Goal: Transaction & Acquisition: Purchase product/service

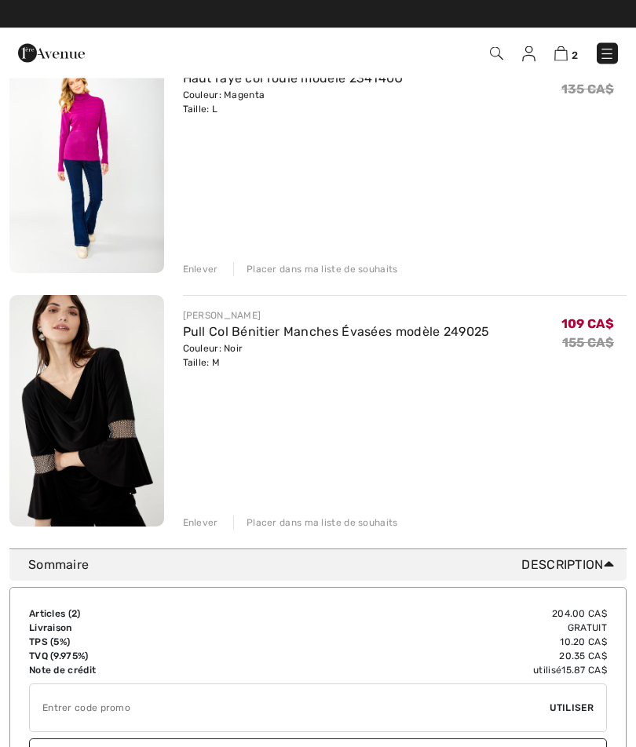
scroll to position [111, 0]
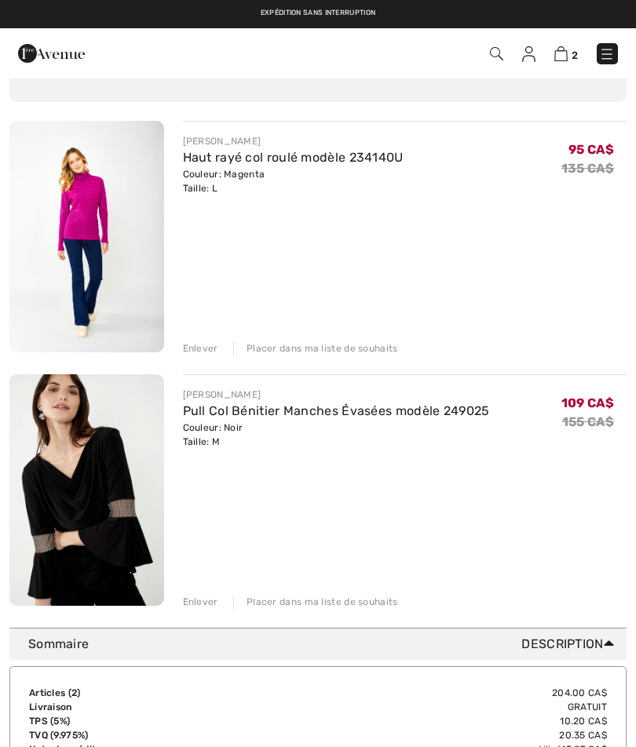
click at [319, 348] on div "Placer dans ma liste de souhaits" at bounding box center [315, 348] width 165 height 14
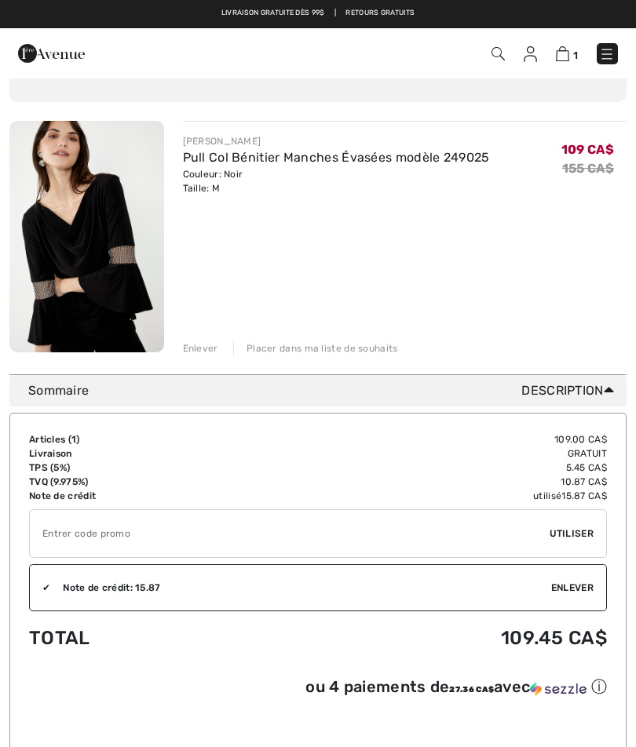
click at [112, 523] on input "TEXT" at bounding box center [290, 533] width 520 height 47
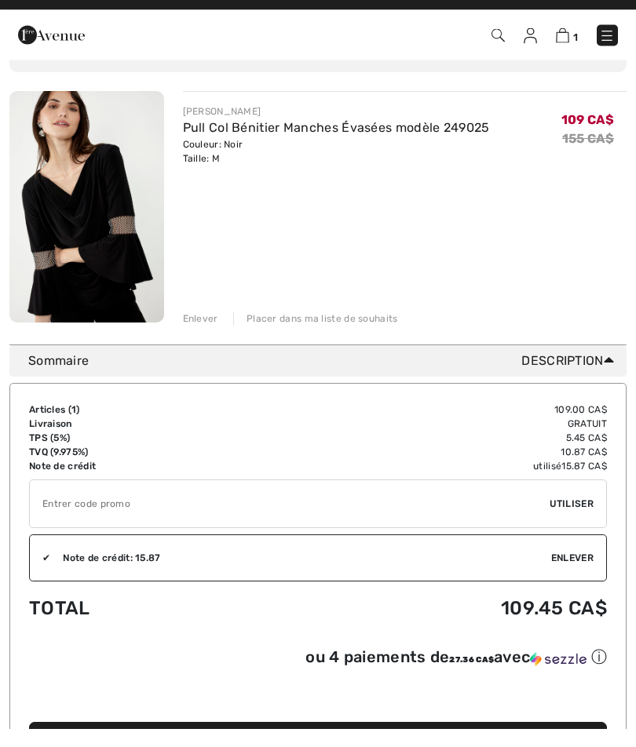
click at [108, 221] on img at bounding box center [86, 226] width 155 height 232
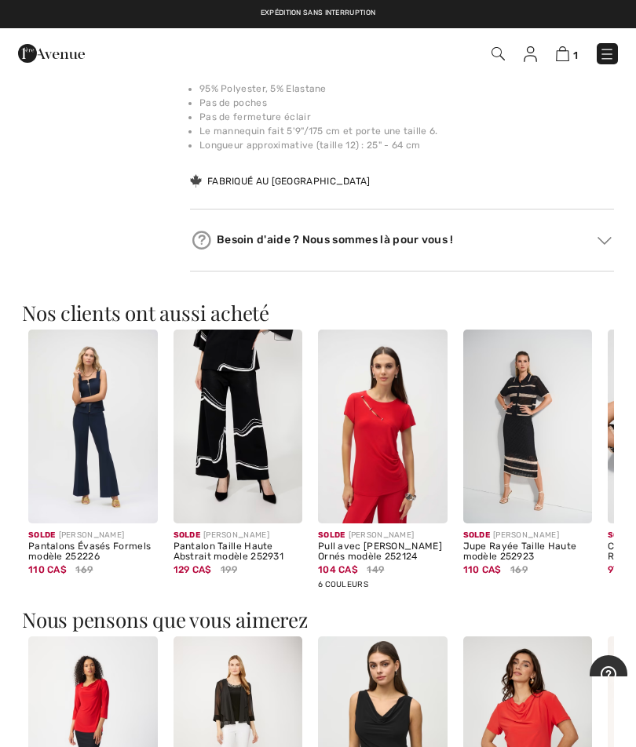
scroll to position [1127, 0]
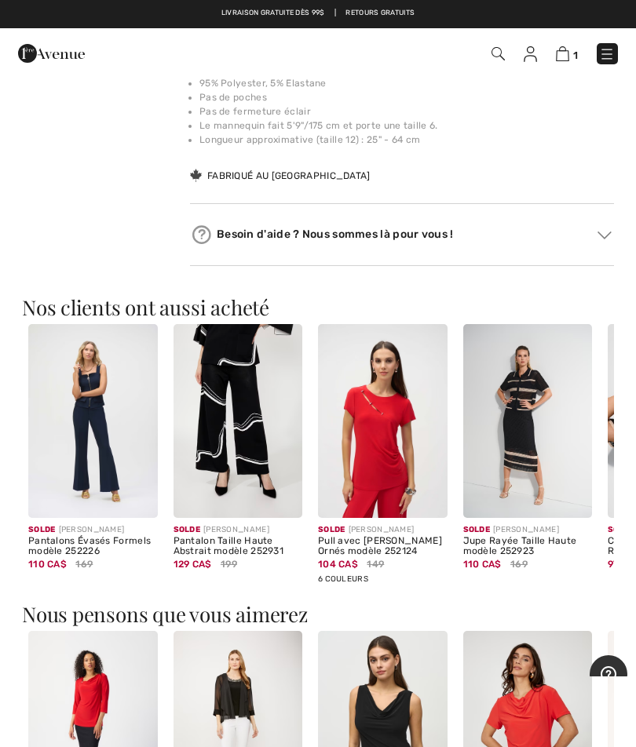
click at [249, 436] on img at bounding box center [237, 421] width 129 height 194
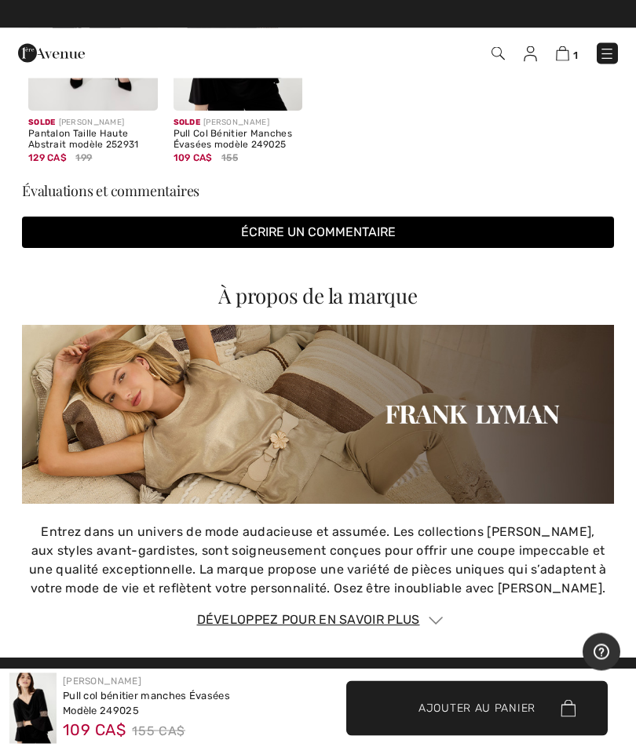
scroll to position [2145, 0]
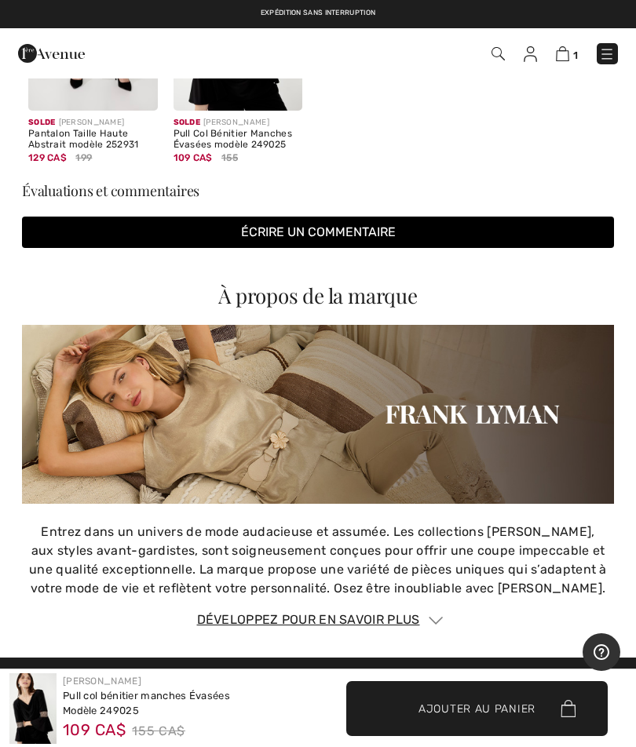
click at [566, 57] on img at bounding box center [562, 53] width 13 height 15
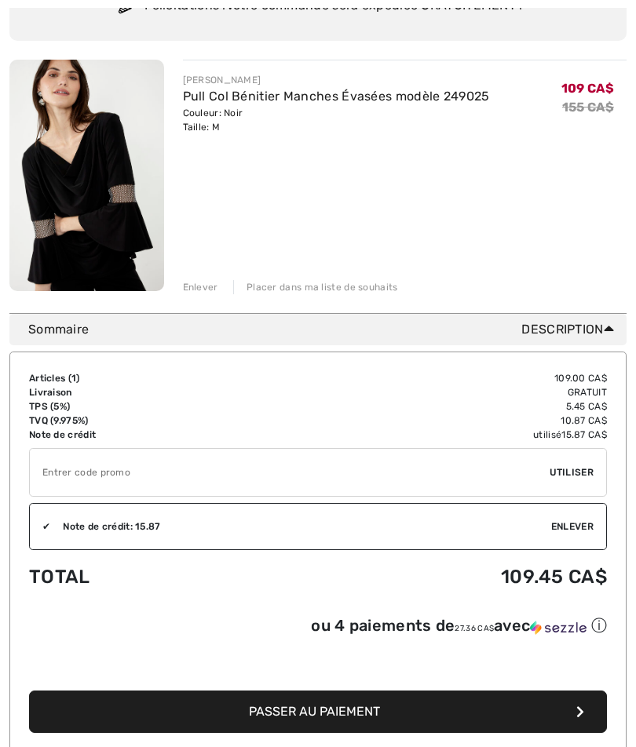
scroll to position [239, 0]
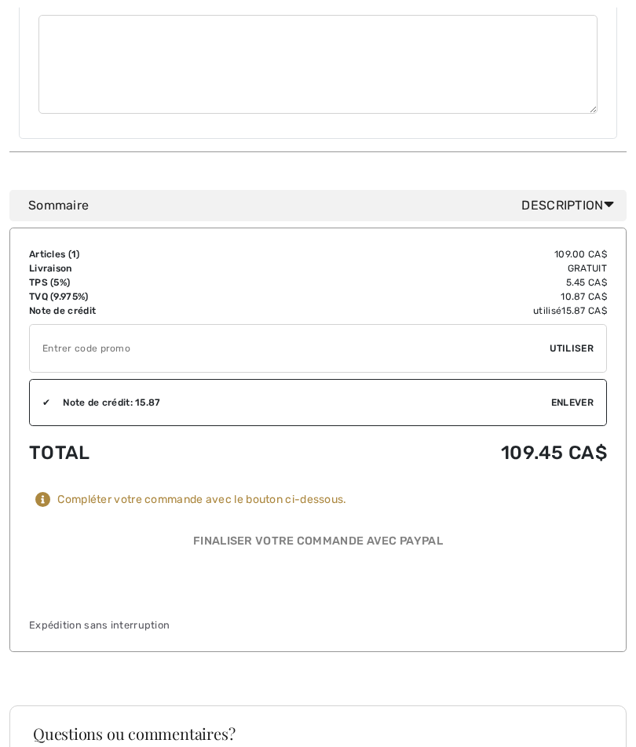
scroll to position [727, 0]
click at [346, 520] on div "Finaliser votre commande avec PayPal Placer votre commande" at bounding box center [318, 562] width 578 height 85
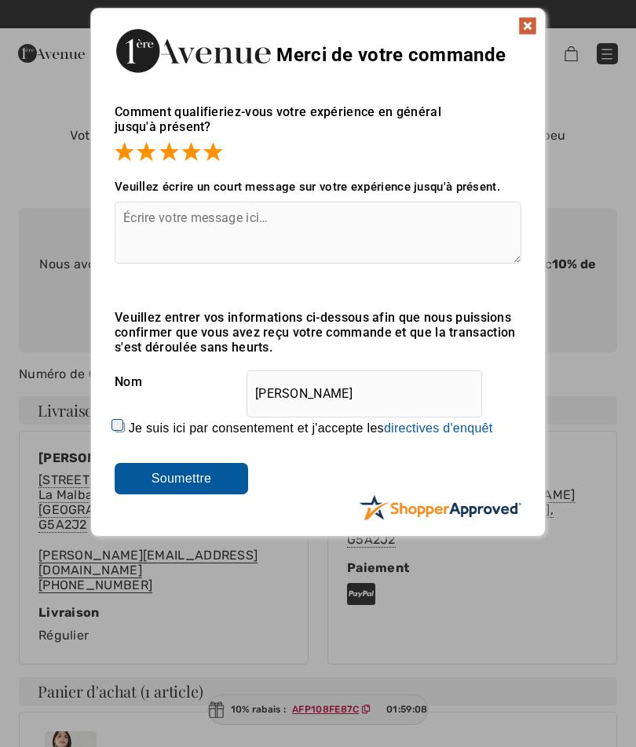
click at [125, 422] on input "Je suis ici par consentement et j'accepte les En soumettant une évaluation, vou…" at bounding box center [120, 427] width 10 height 10
checkbox input "true"
click at [202, 477] on input "Soumettre" at bounding box center [181, 478] width 133 height 31
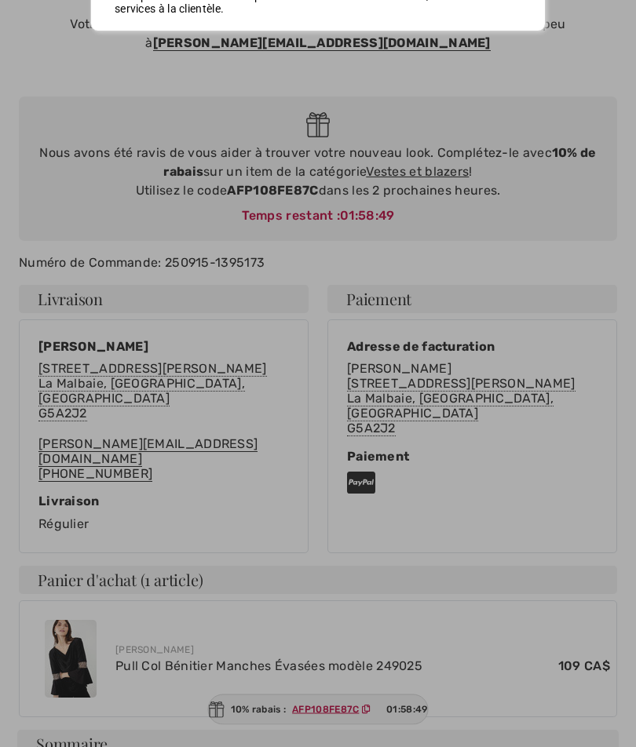
scroll to position [111, 0]
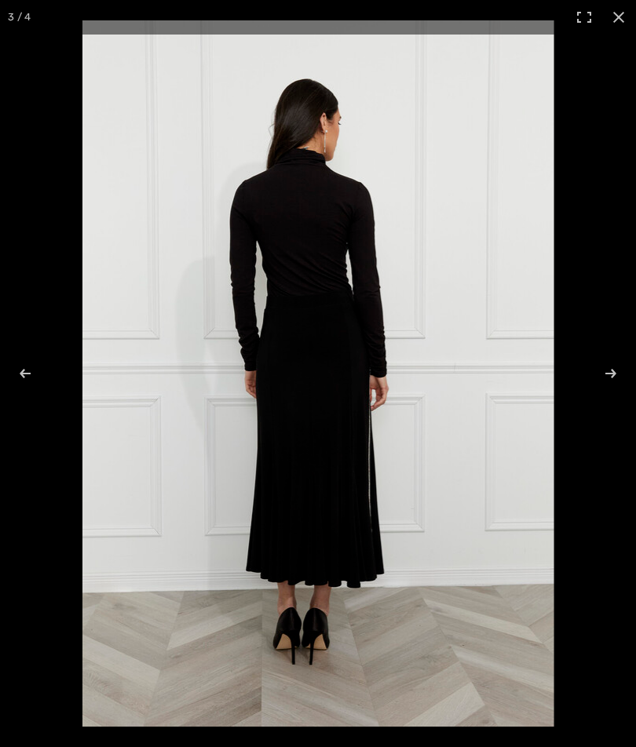
checkbox input "true"
